Goal: Task Accomplishment & Management: Use online tool/utility

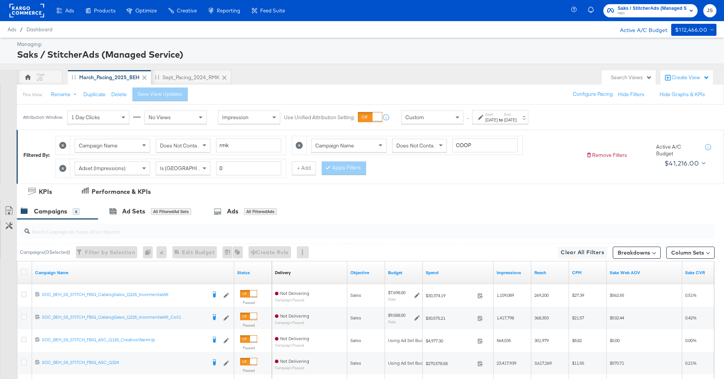
click at [28, 10] on rect at bounding box center [26, 11] width 35 height 14
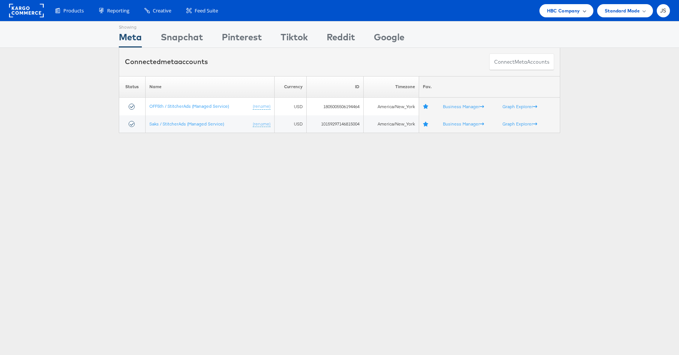
click at [555, 13] on span "HBC Company" at bounding box center [563, 11] width 33 height 8
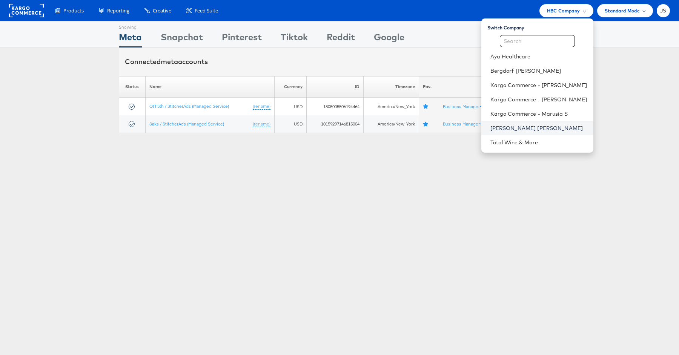
click at [524, 128] on link "[PERSON_NAME] [PERSON_NAME]" at bounding box center [538, 129] width 97 height 8
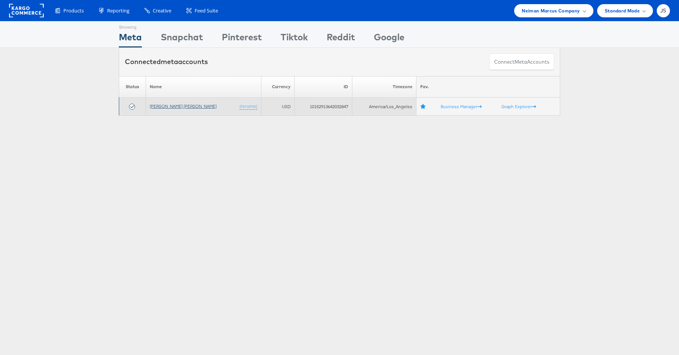
click at [166, 105] on link "[PERSON_NAME] [PERSON_NAME]" at bounding box center [183, 106] width 67 height 6
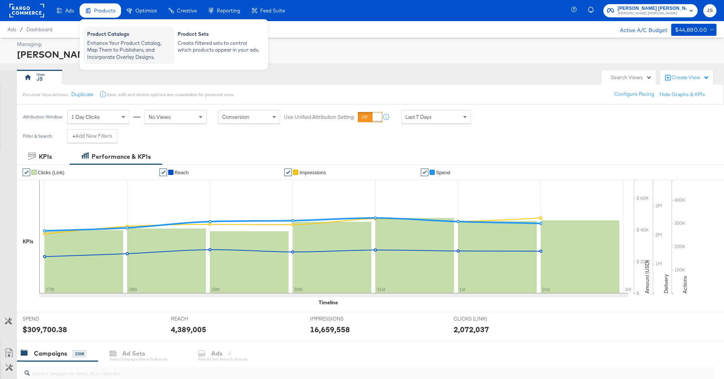
click at [106, 32] on div "Product Catalogs" at bounding box center [128, 35] width 83 height 9
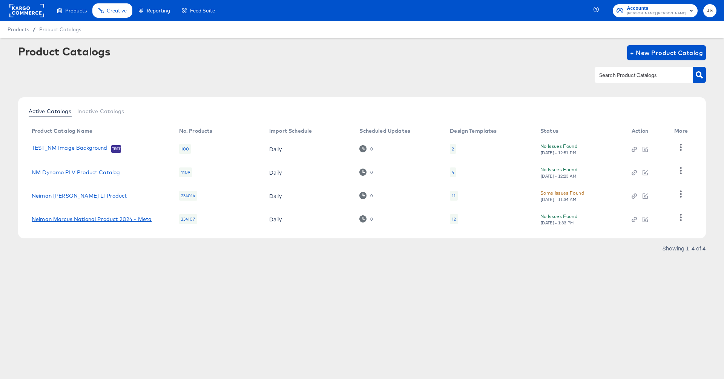
click at [107, 220] on link "Neiman Marcus National Product 2024 - Meta" at bounding box center [92, 219] width 120 height 6
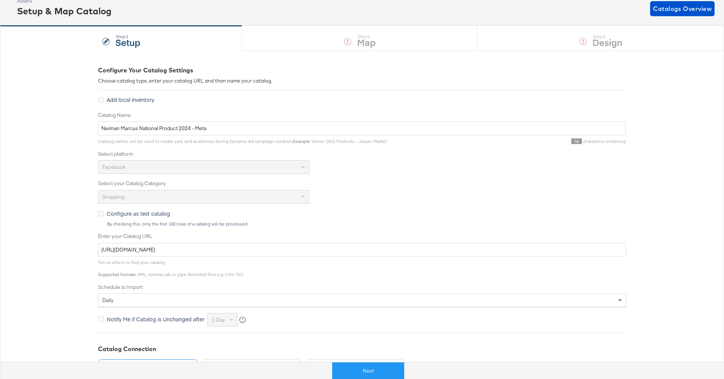
scroll to position [54, 0]
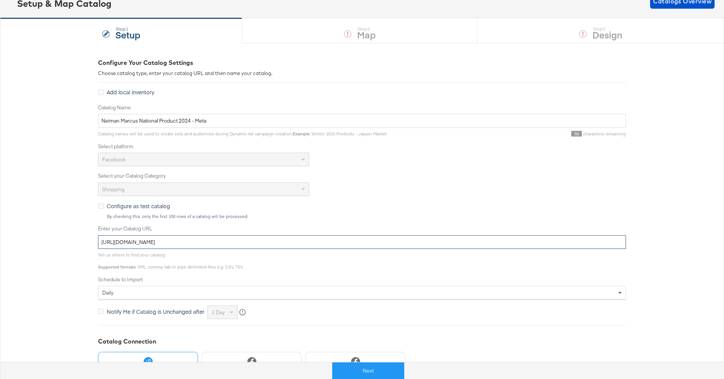
click at [334, 243] on input "https://ace.stitcherads.com/exports/423/universal/none/universal/export.tsv.gz" at bounding box center [362, 242] width 528 height 14
click at [275, 239] on input "https://ace.stitcherads.com/exports/423/universal/none/universal/export.tsv.gz" at bounding box center [362, 242] width 528 height 14
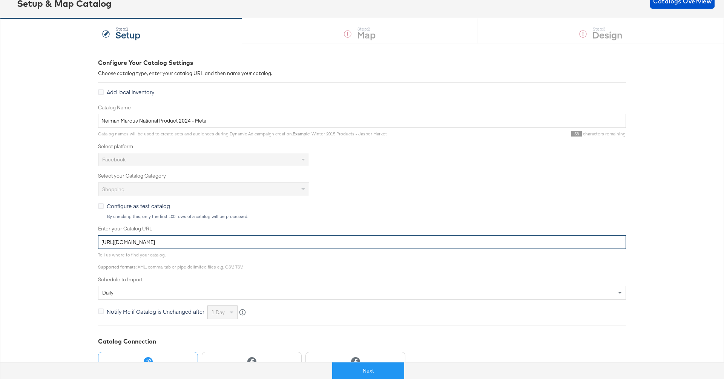
click at [275, 239] on input "https://ace.stitcherads.com/exports/423/universal/none/universal/export.tsv.gz" at bounding box center [362, 242] width 528 height 14
